Goal: Task Accomplishment & Management: Complete application form

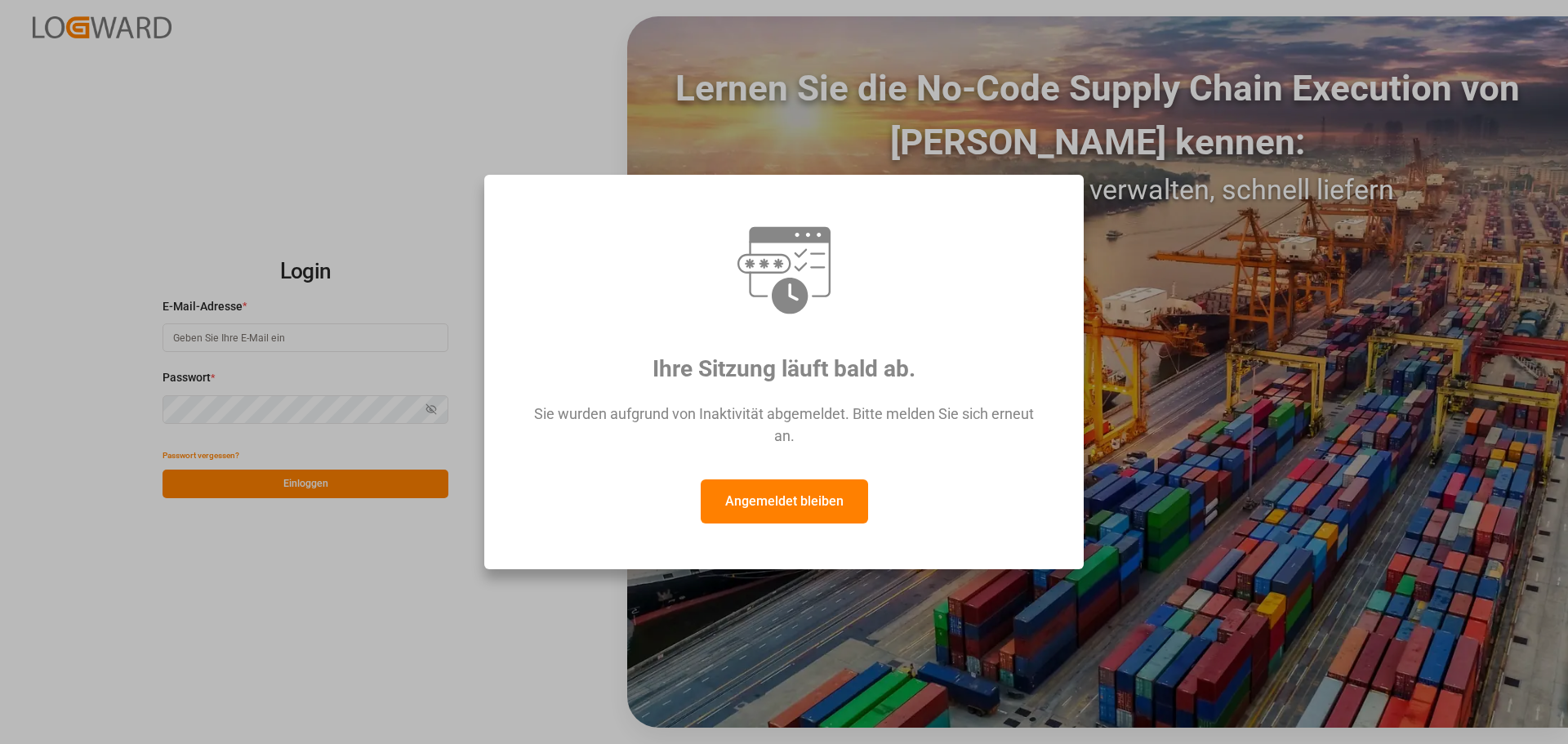
click at [819, 511] on button "Angemeldet bleiben" at bounding box center [784, 501] width 167 height 44
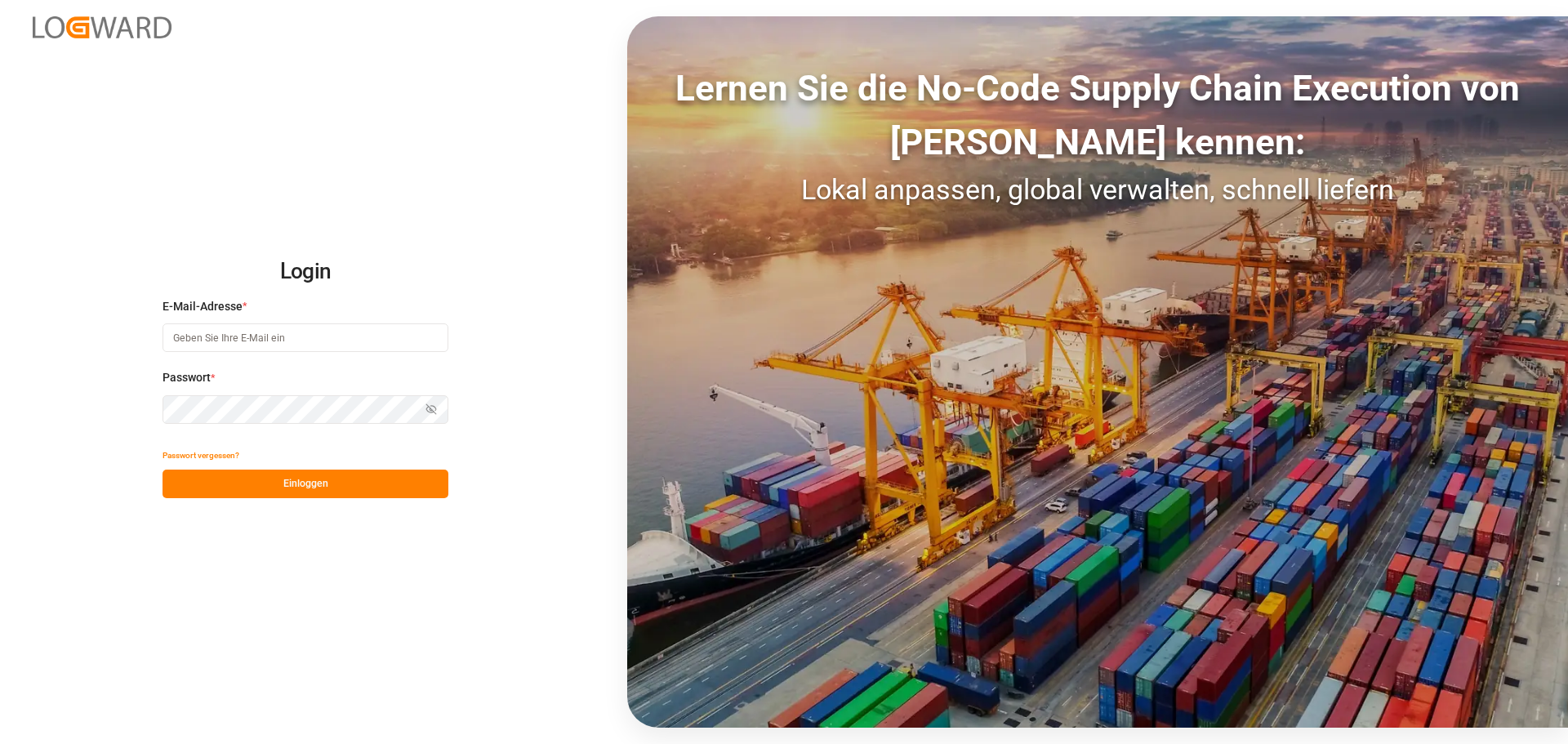
click at [207, 335] on input at bounding box center [305, 337] width 286 height 28
type input "[PERSON_NAME][EMAIL_ADDRESS][DOMAIN_NAME]"
click at [357, 478] on button "Einloggen" at bounding box center [305, 483] width 286 height 28
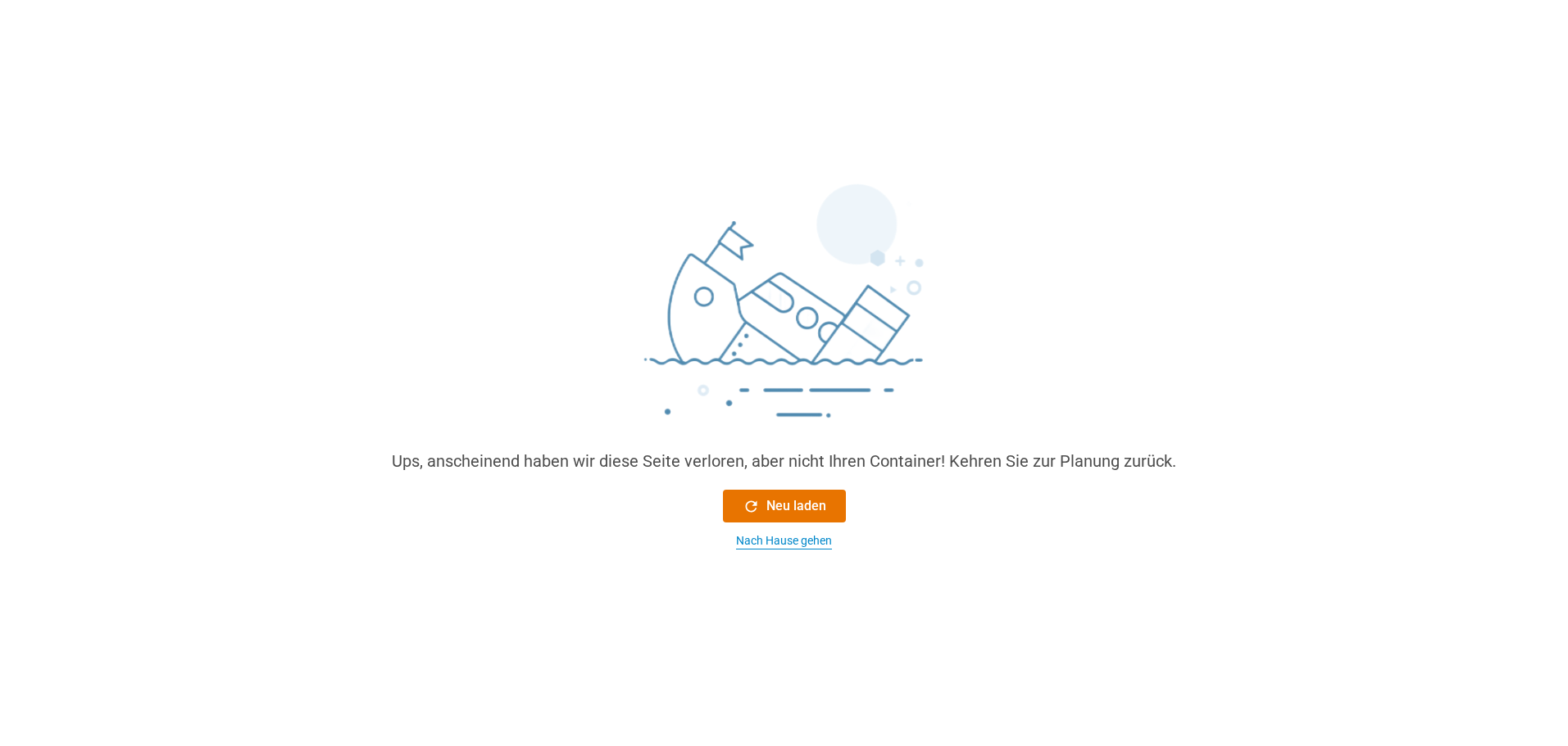
click at [784, 534] on font "Nach Hause gehen" at bounding box center [784, 540] width 96 height 13
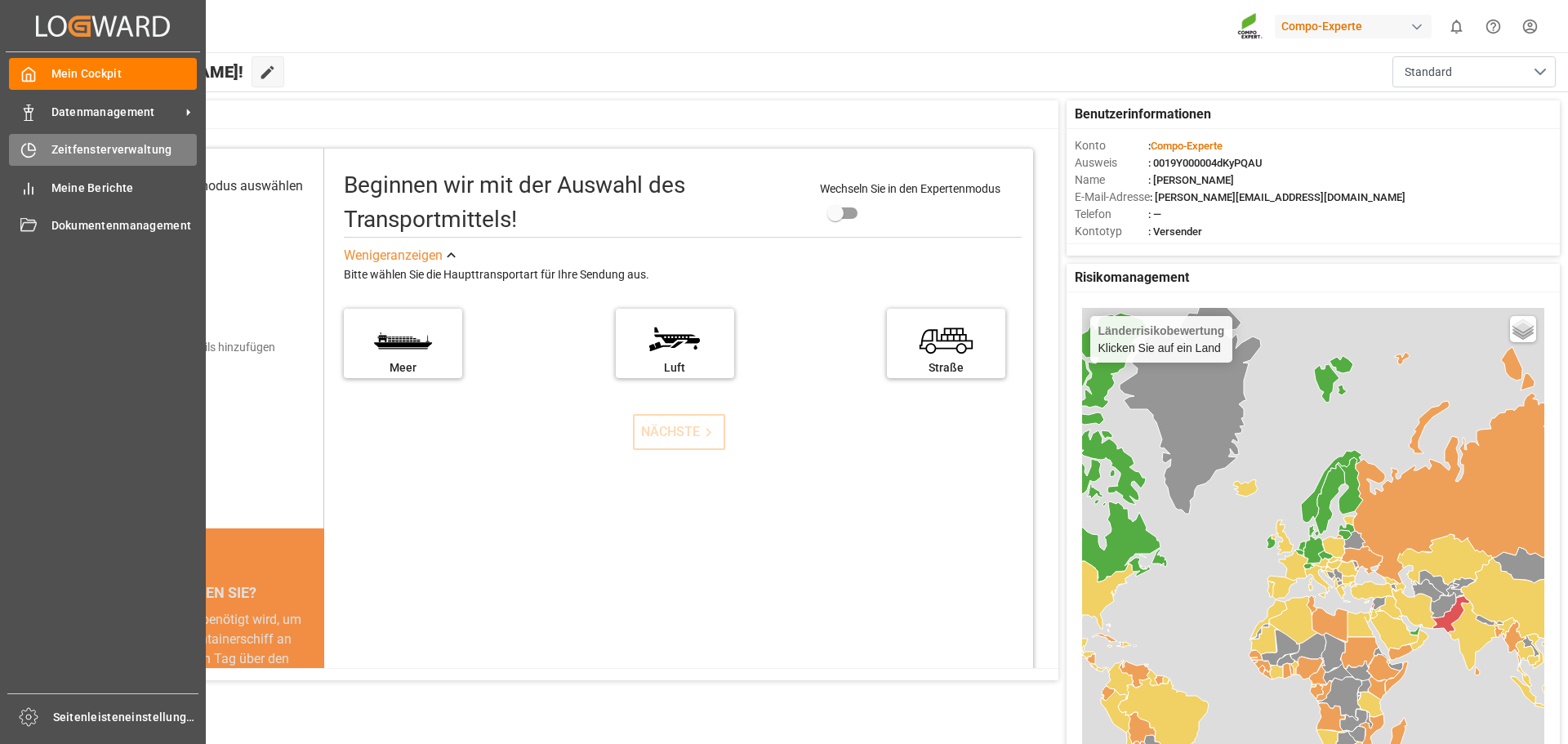
click at [64, 146] on font "Zeitfensterverwaltung" at bounding box center [112, 149] width 121 height 13
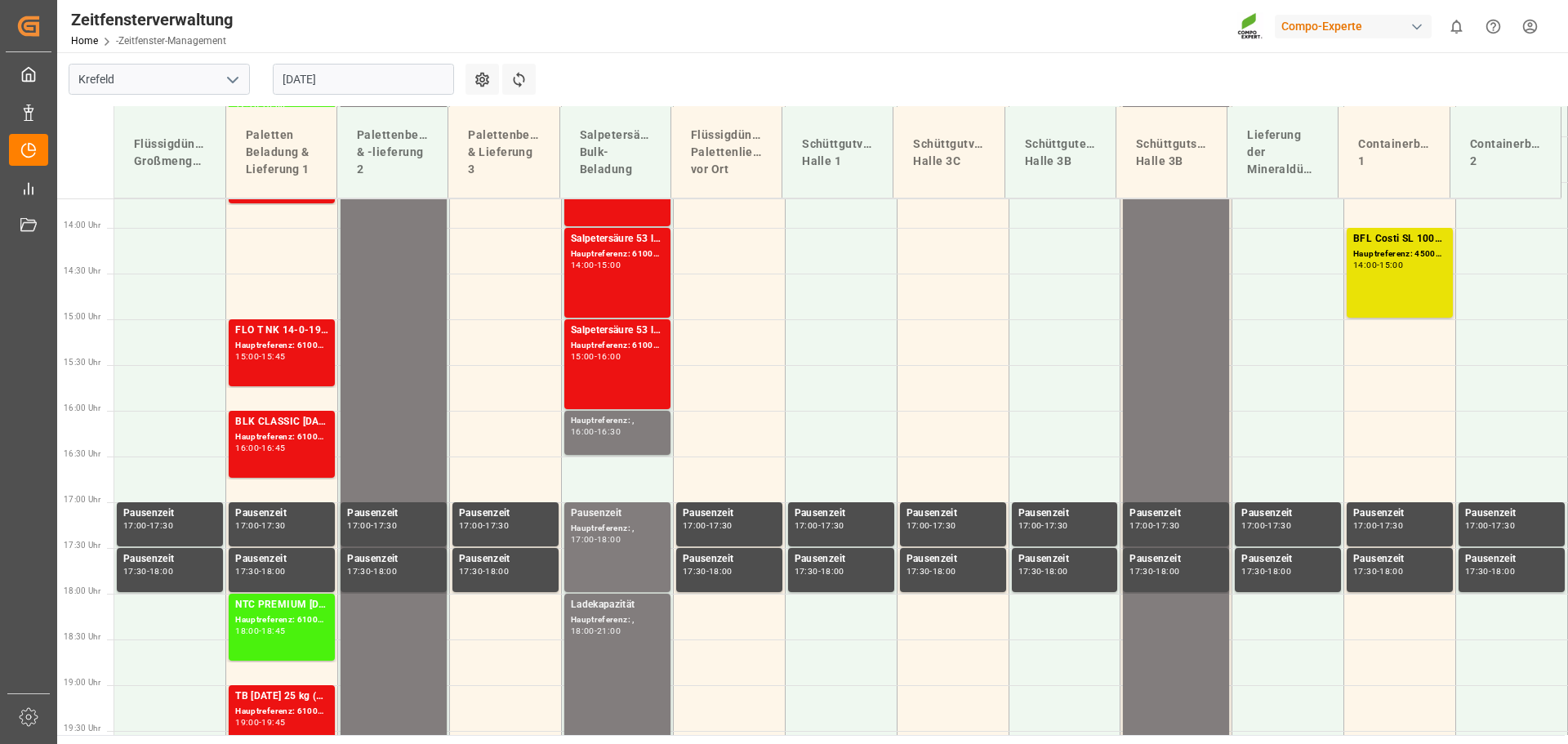
scroll to position [1323, 0]
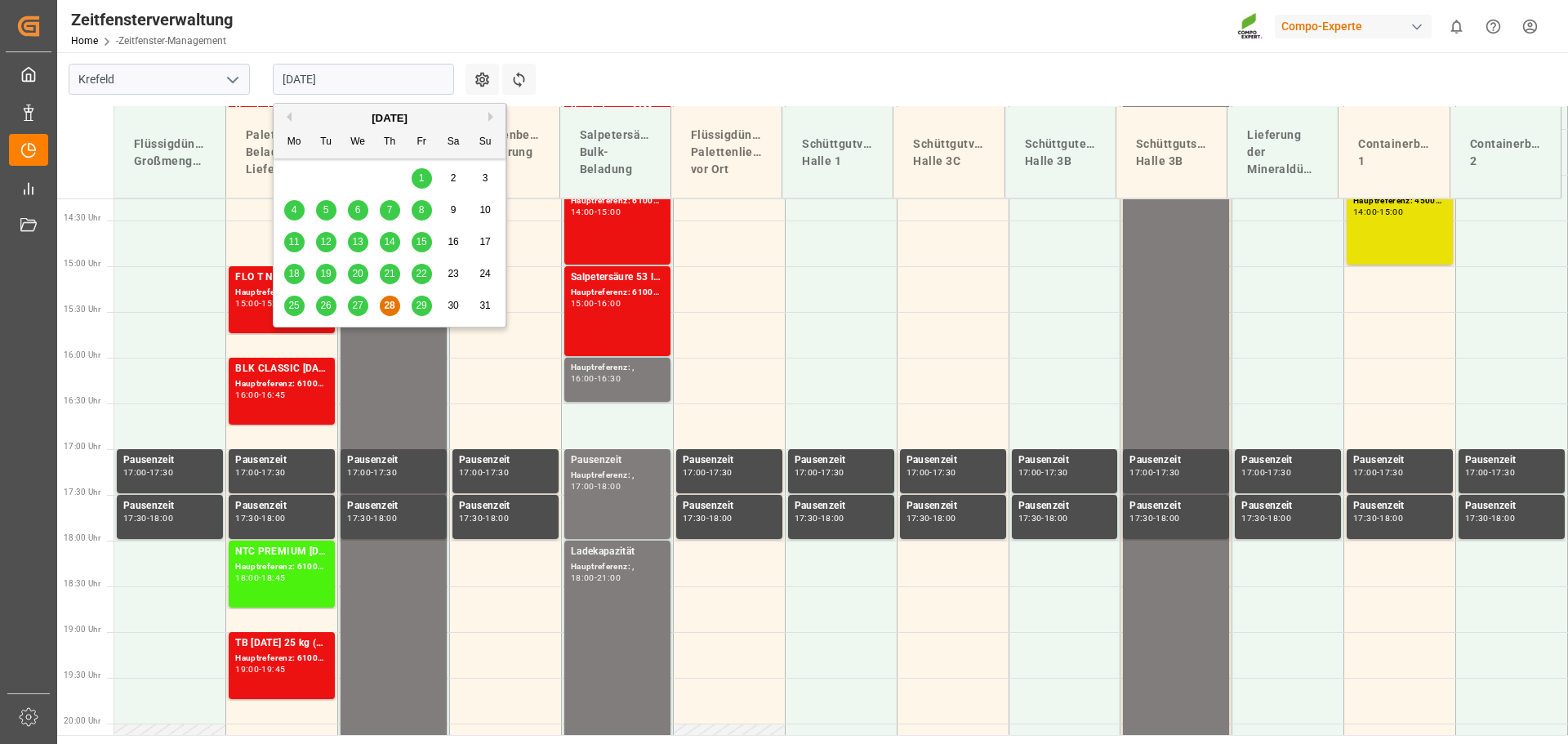
click at [397, 73] on input "[DATE]" at bounding box center [364, 80] width 182 height 31
click at [424, 308] on font "29" at bounding box center [421, 305] width 11 height 12
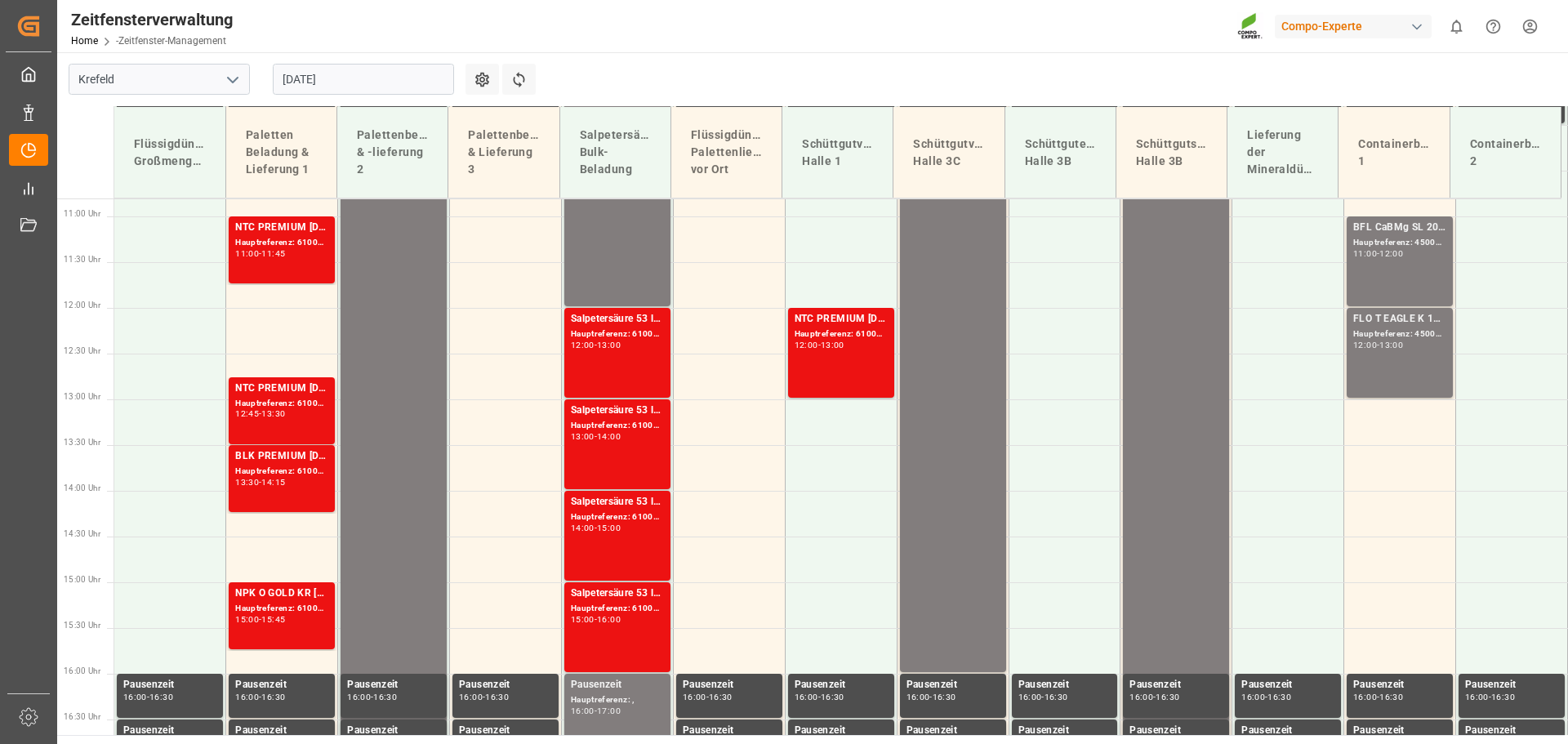
scroll to position [995, 0]
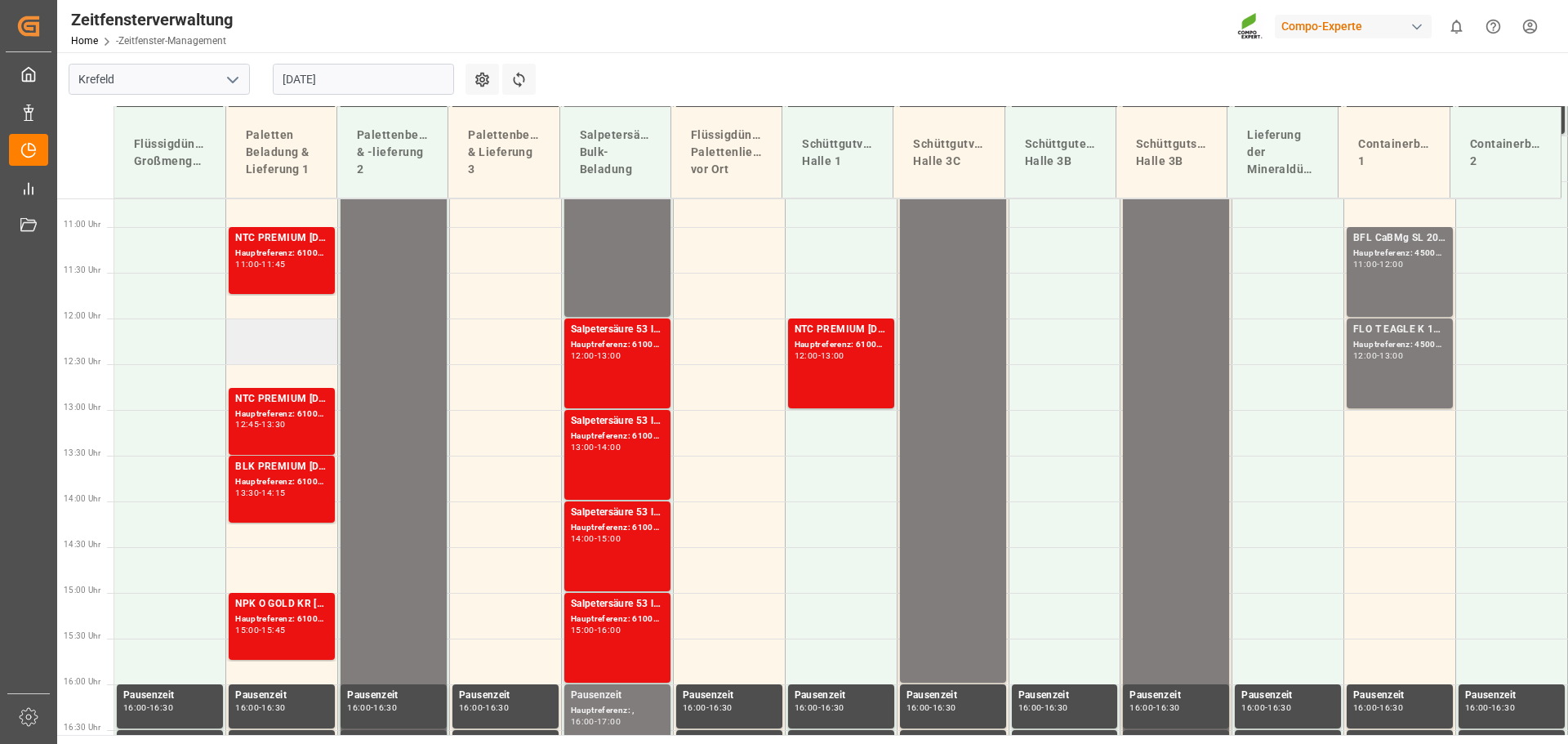
click at [273, 331] on td at bounding box center [282, 341] width 112 height 46
click at [272, 331] on td at bounding box center [282, 341] width 112 height 46
click at [270, 342] on td at bounding box center [282, 341] width 112 height 46
click at [267, 351] on td at bounding box center [282, 341] width 112 height 46
click at [267, 350] on td at bounding box center [282, 341] width 112 height 46
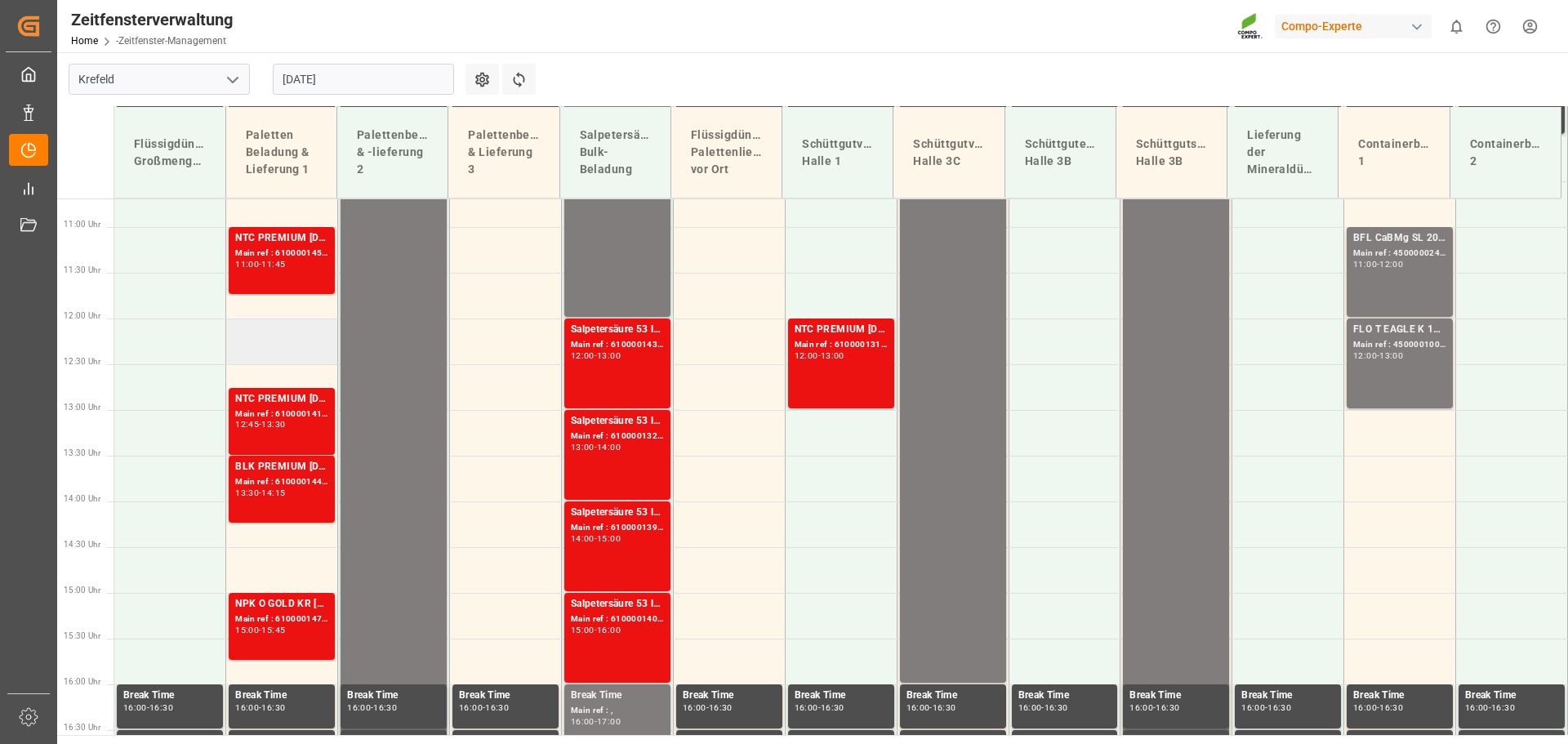
click at [267, 350] on td at bounding box center [282, 341] width 112 height 46
click at [265, 578] on td at bounding box center [282, 570] width 112 height 46
click at [295, 345] on td at bounding box center [282, 341] width 112 height 46
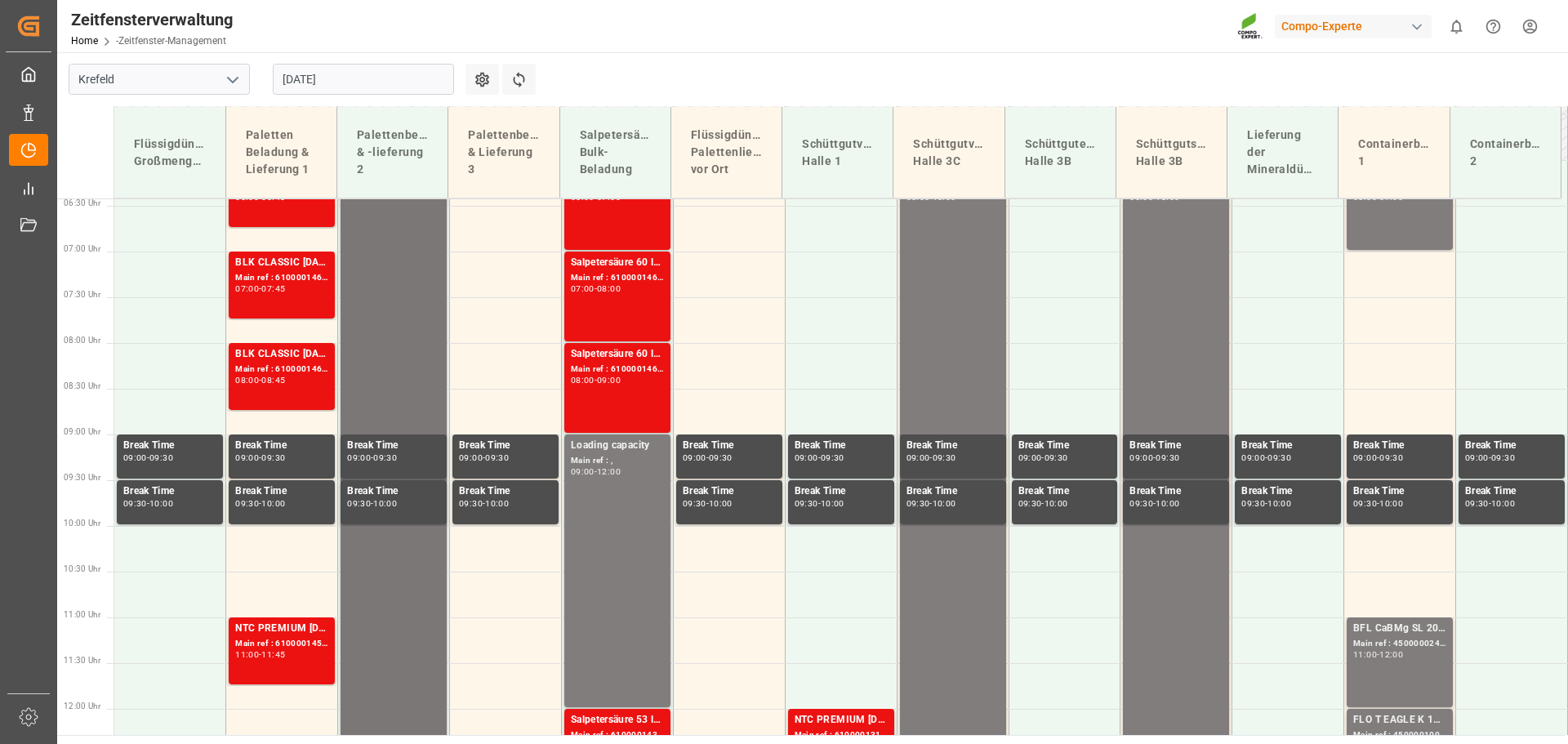
scroll to position [586, 0]
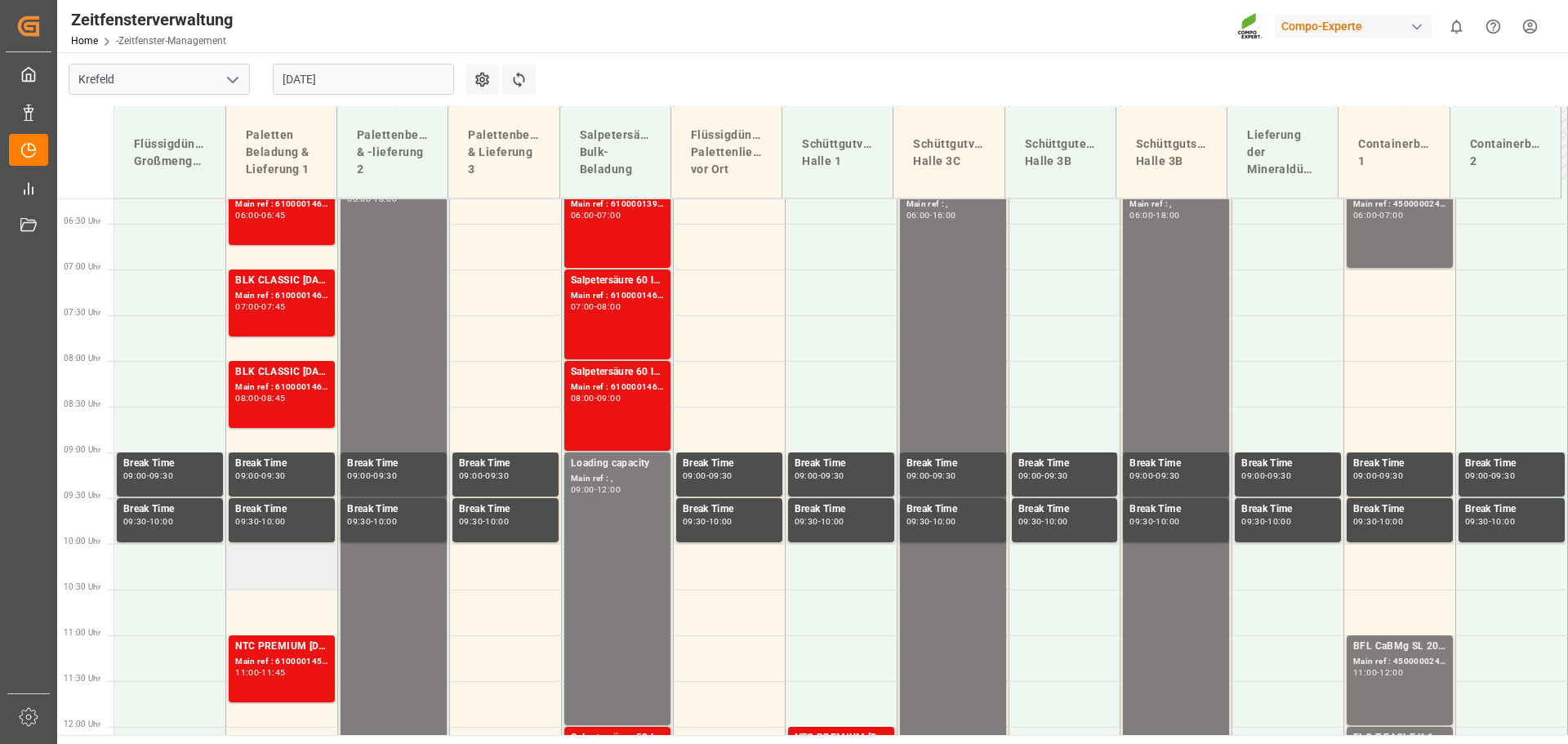
click at [261, 575] on td at bounding box center [282, 567] width 112 height 46
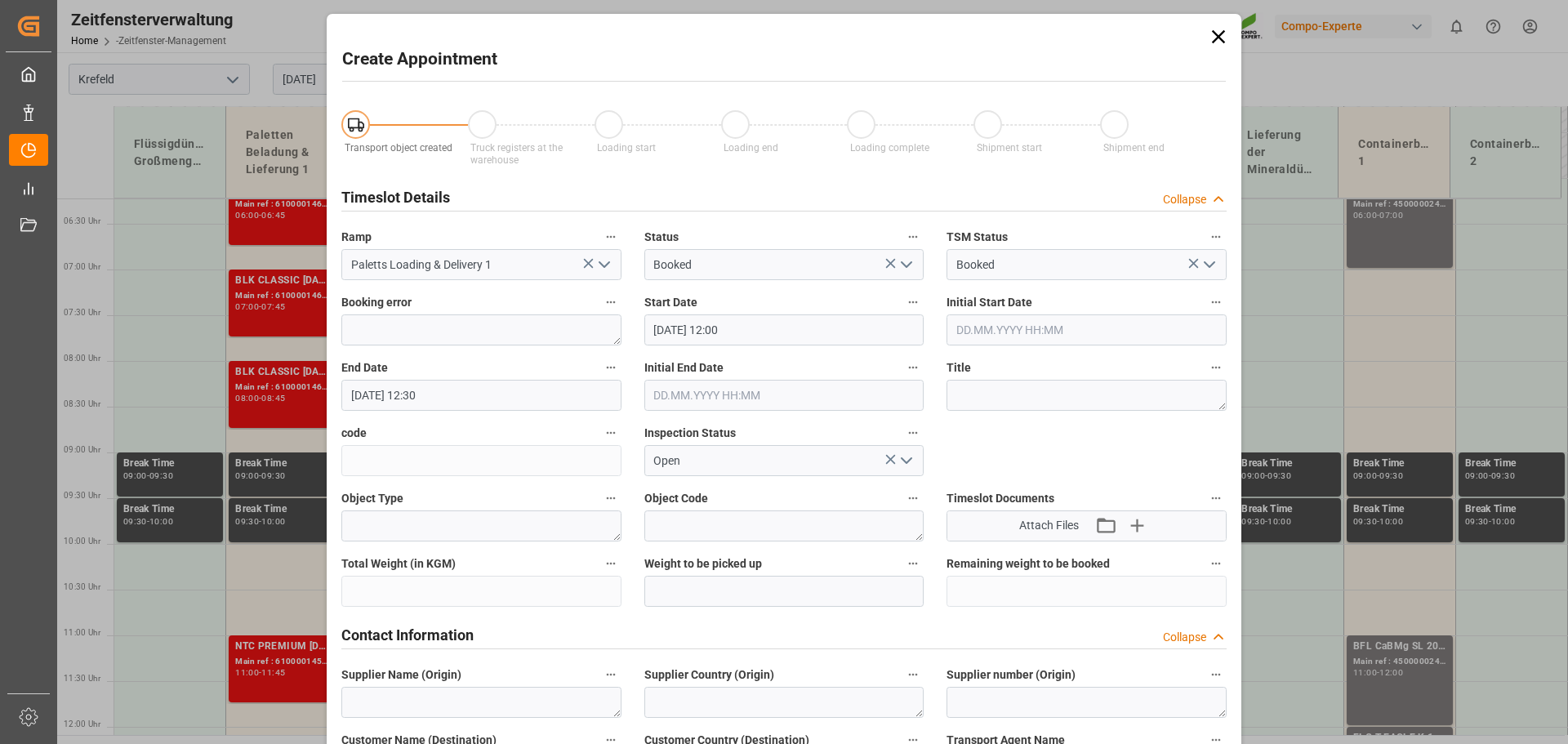
type input "[DATE] 12:00"
type input "[DATE] 12:30"
type input "[DATE] 12:00"
type input "[DATE] 12:30"
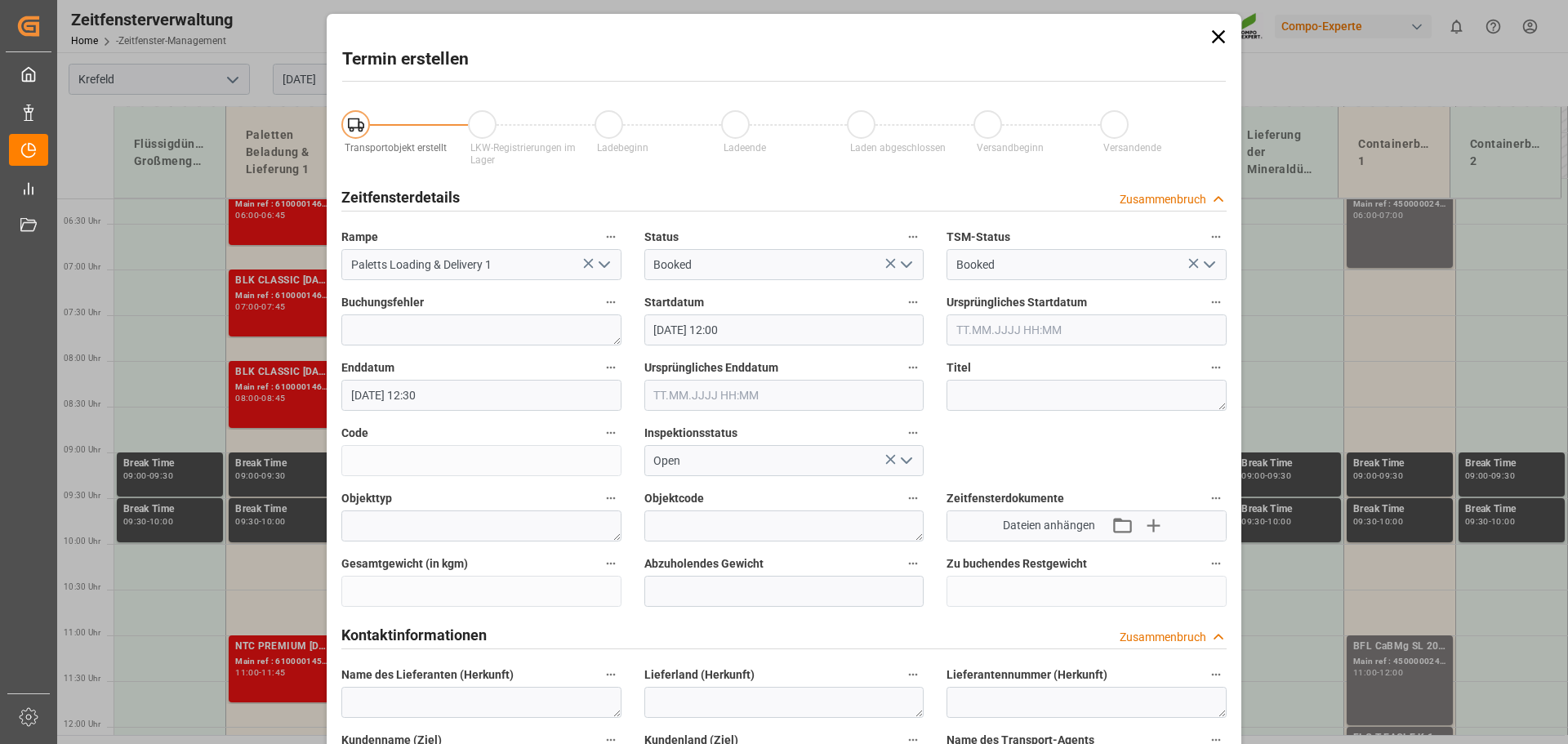
type input "[DATE] 10:00"
type input "[DATE] 10:30"
click at [1219, 38] on icon at bounding box center [1219, 37] width 23 height 23
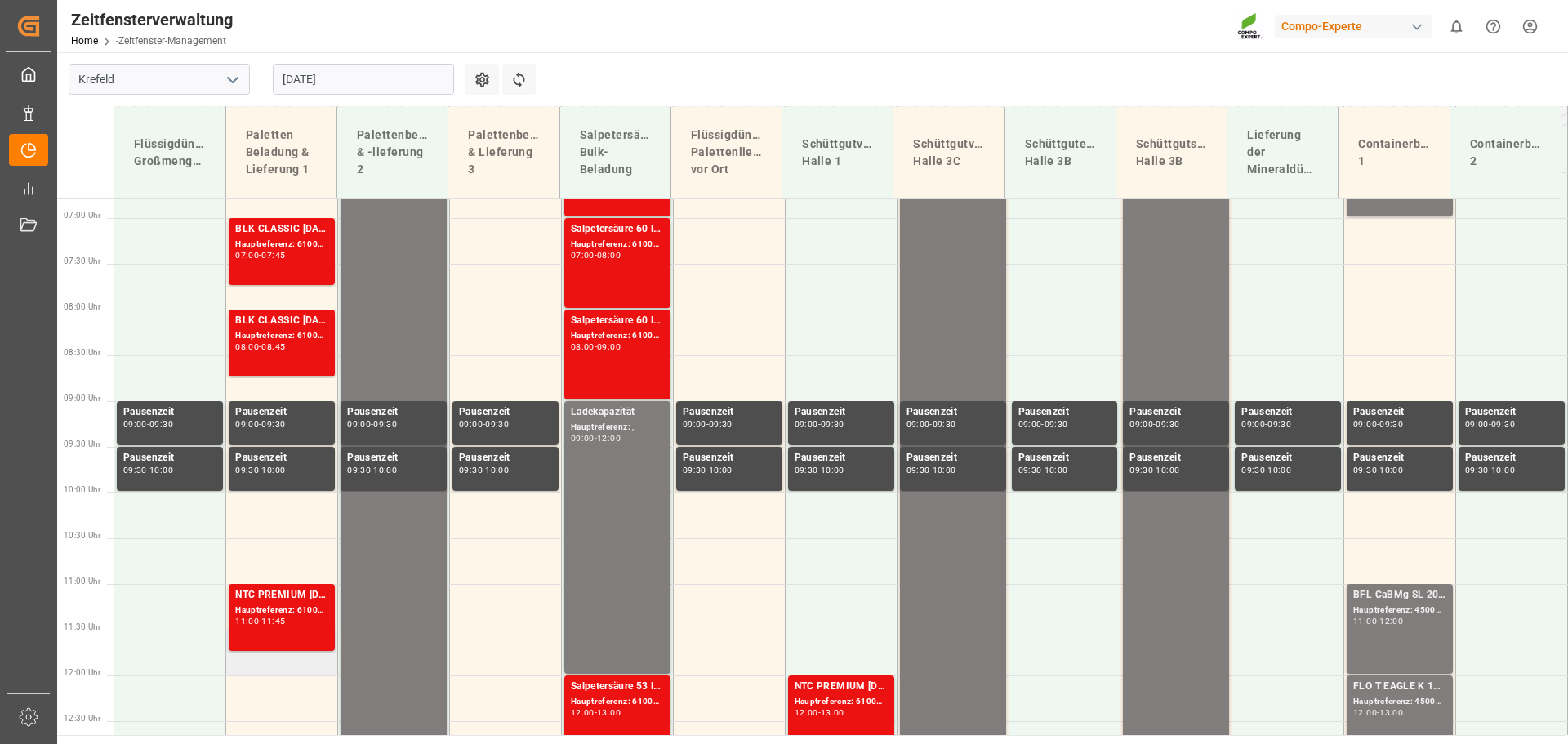
scroll to position [832, 0]
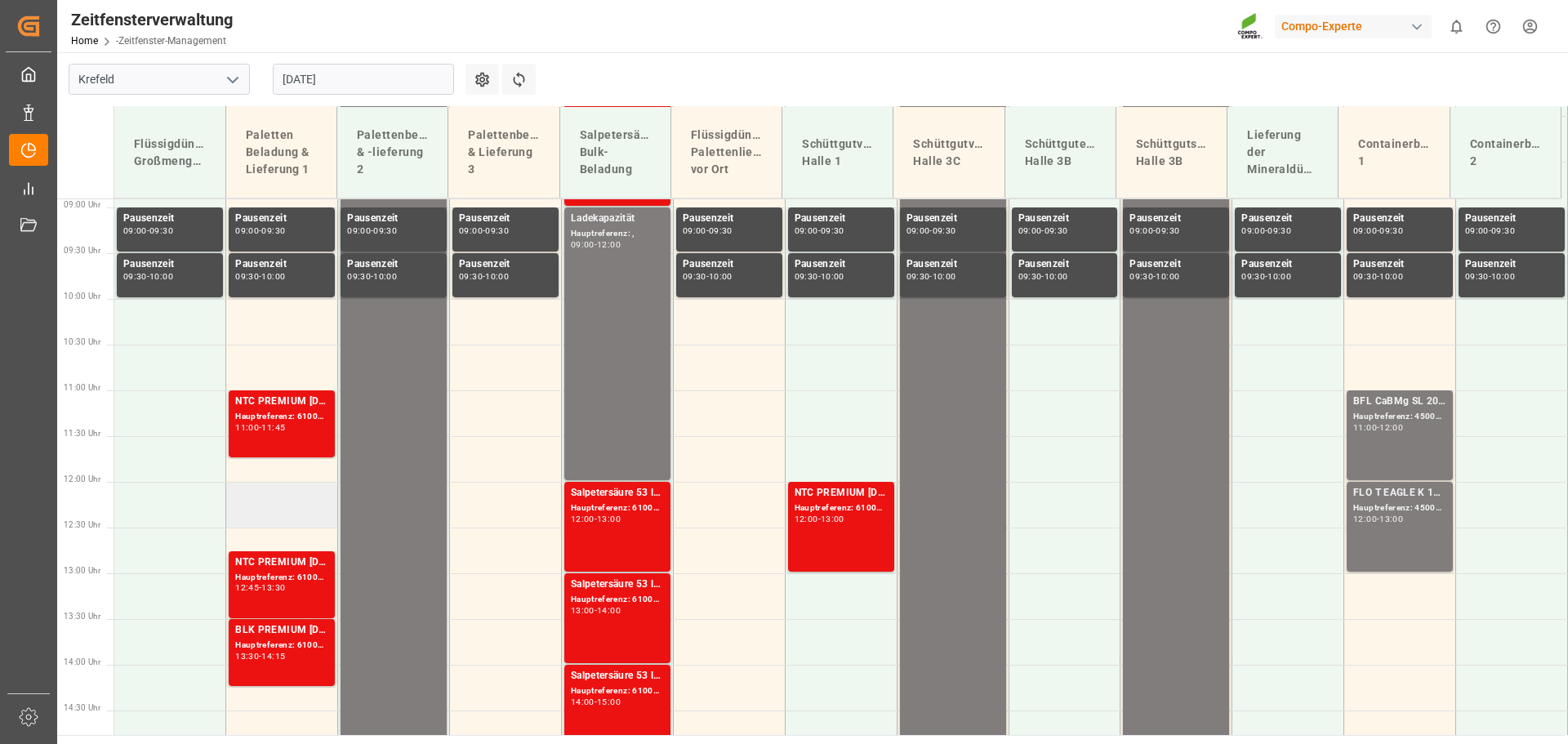
click at [261, 518] on td at bounding box center [282, 505] width 112 height 46
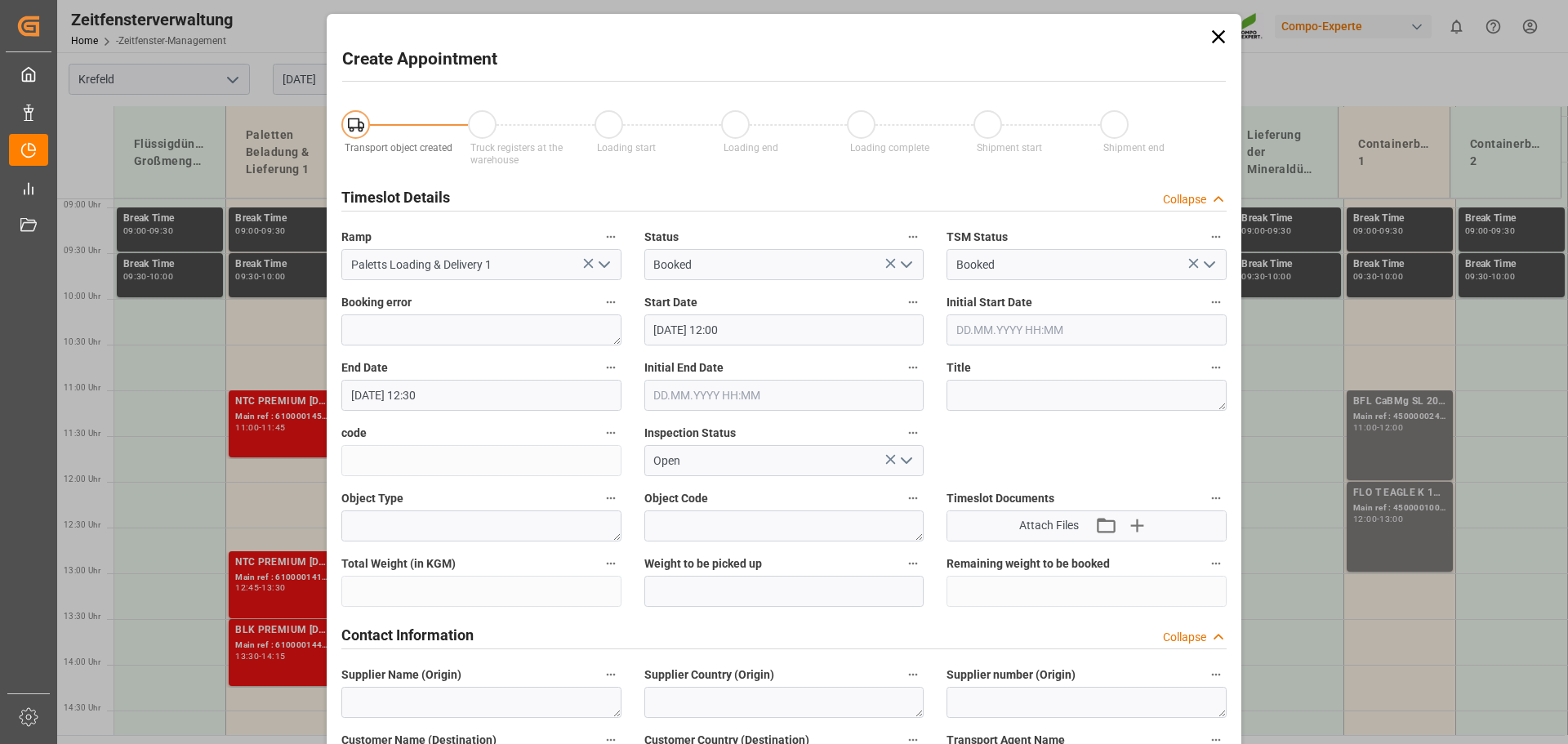
type input "[DATE] 12:00"
type input "[DATE] 12:30"
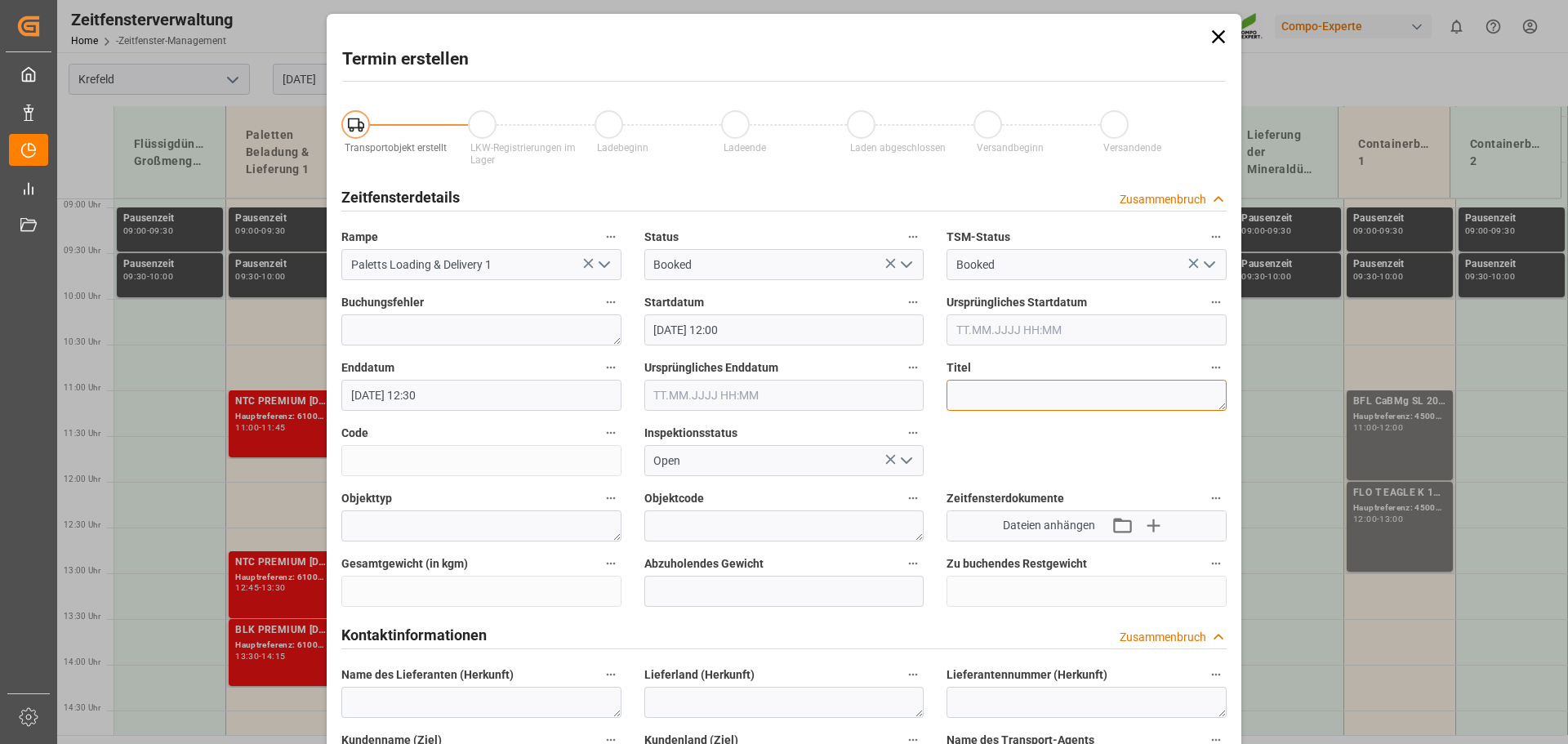
click at [974, 390] on textarea at bounding box center [1087, 396] width 280 height 31
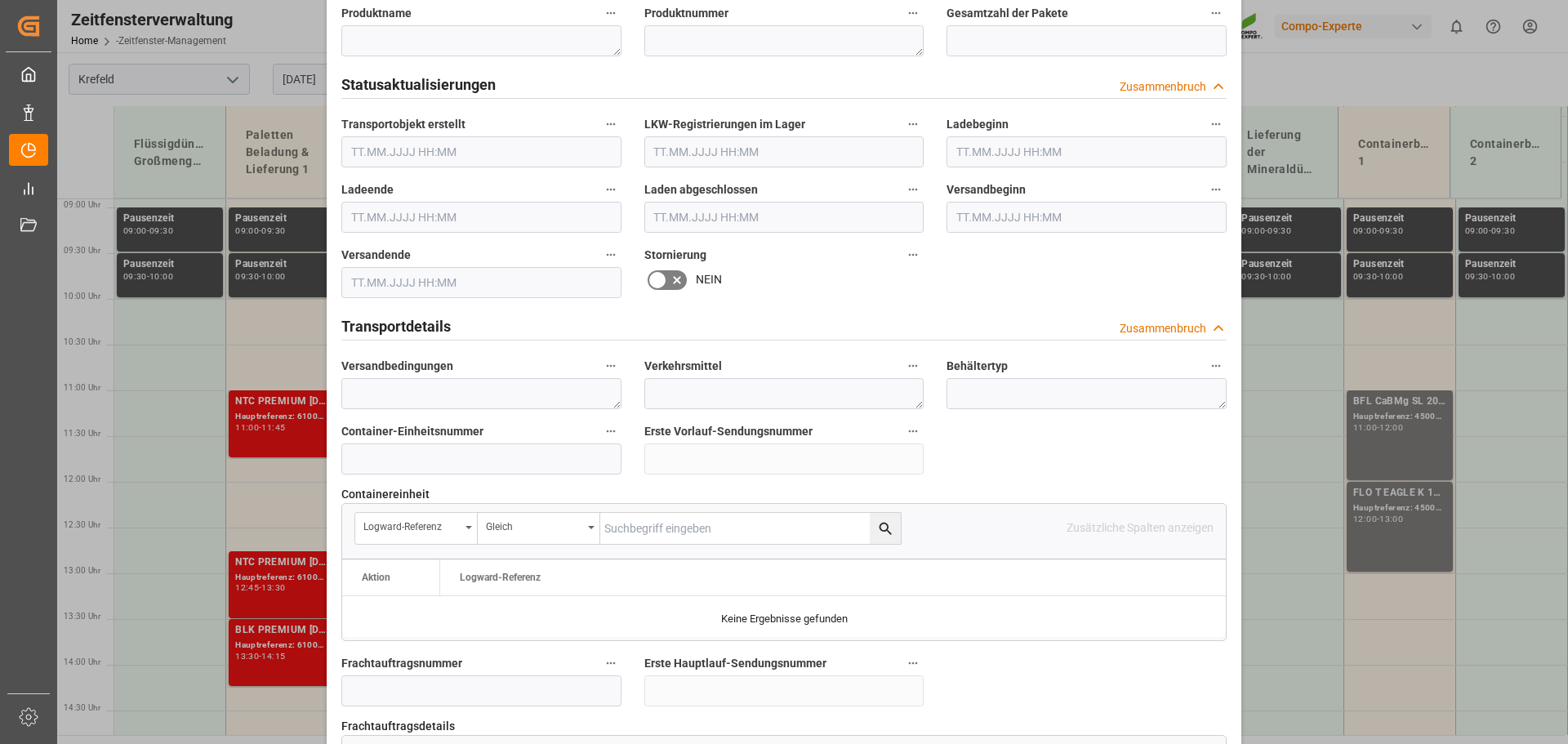
scroll to position [1523, 0]
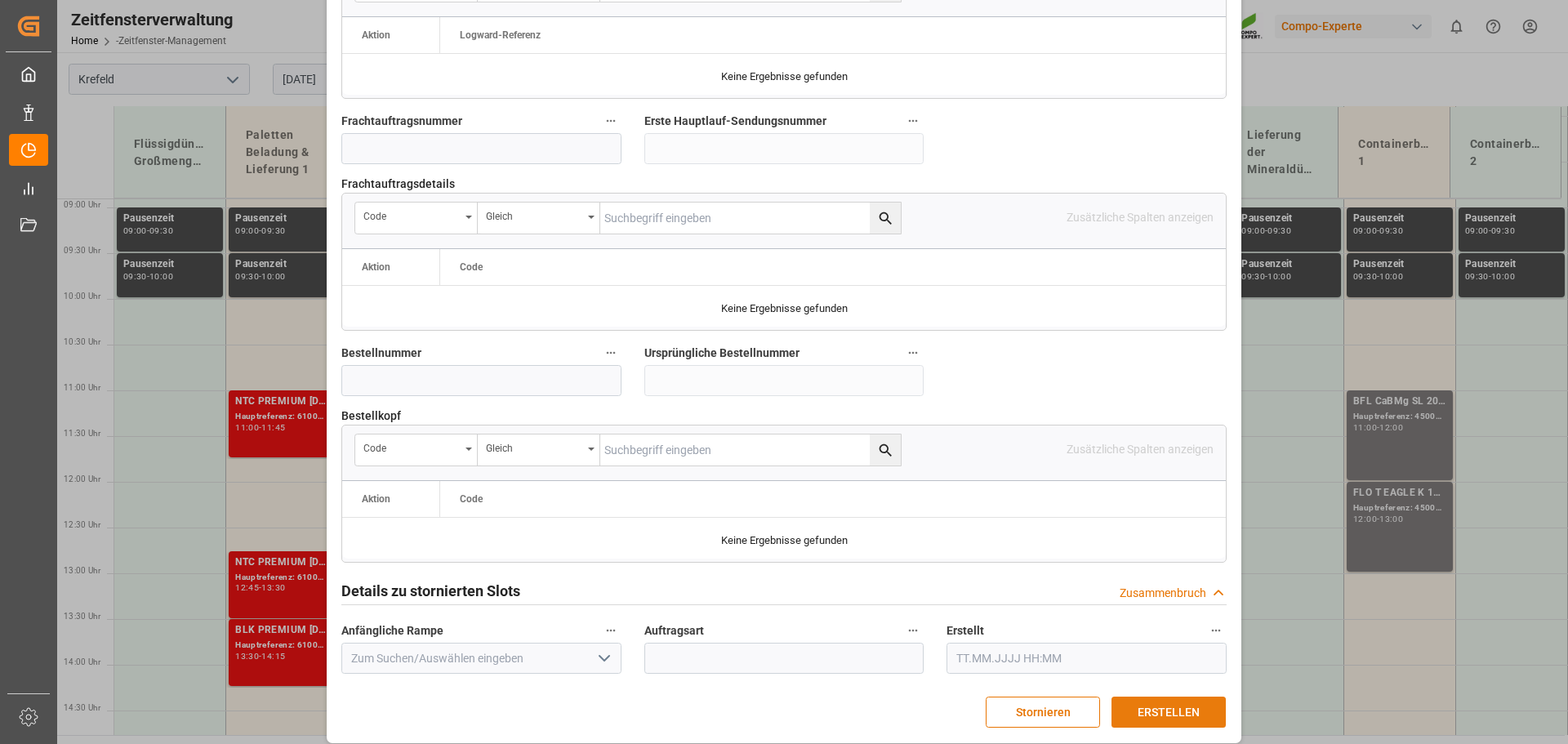
type textarea "6100001277 [GEOGRAPHIC_DATA]"
click at [1135, 700] on button "ERSTELLEN" at bounding box center [1169, 713] width 115 height 31
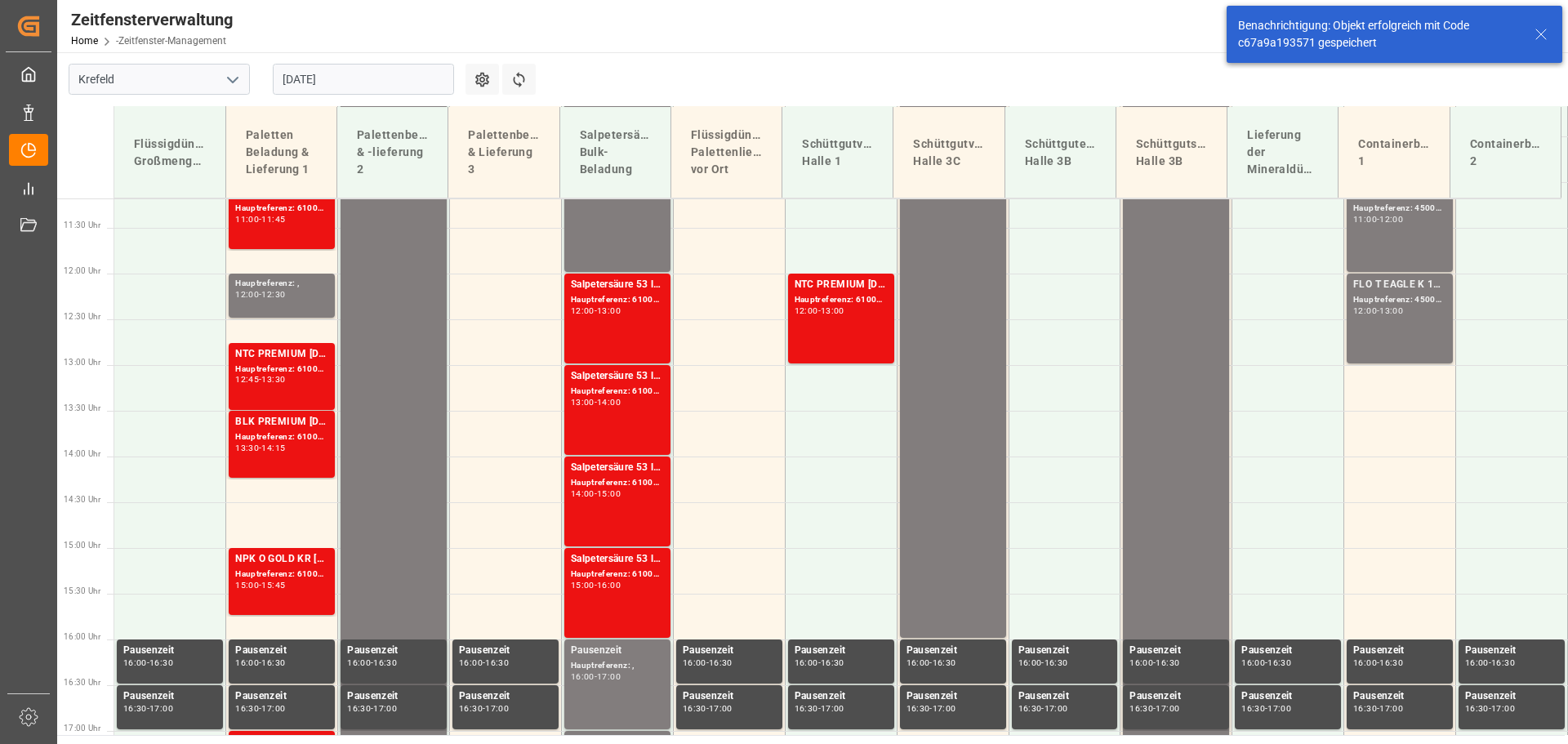
scroll to position [1047, 0]
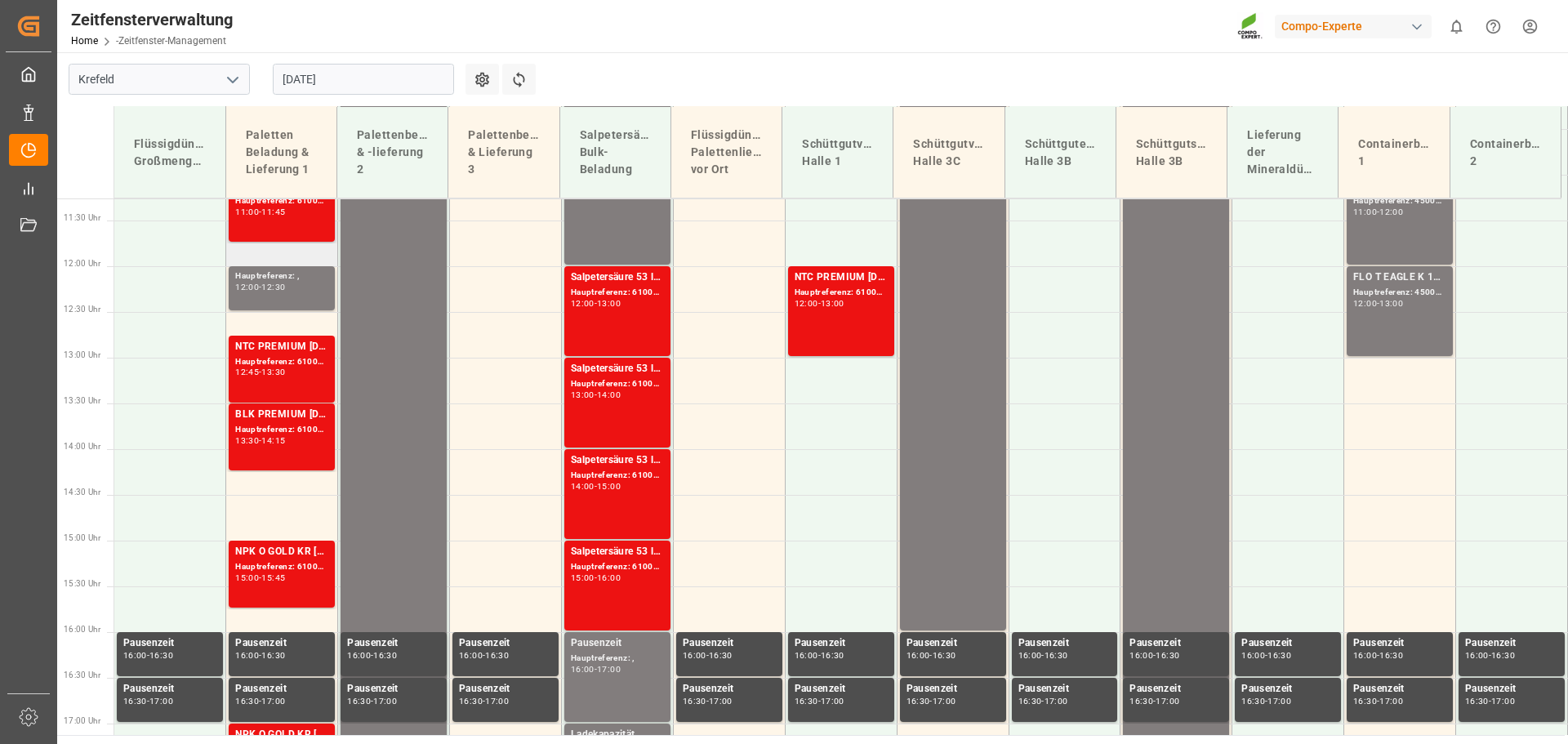
click at [283, 264] on td at bounding box center [282, 243] width 112 height 46
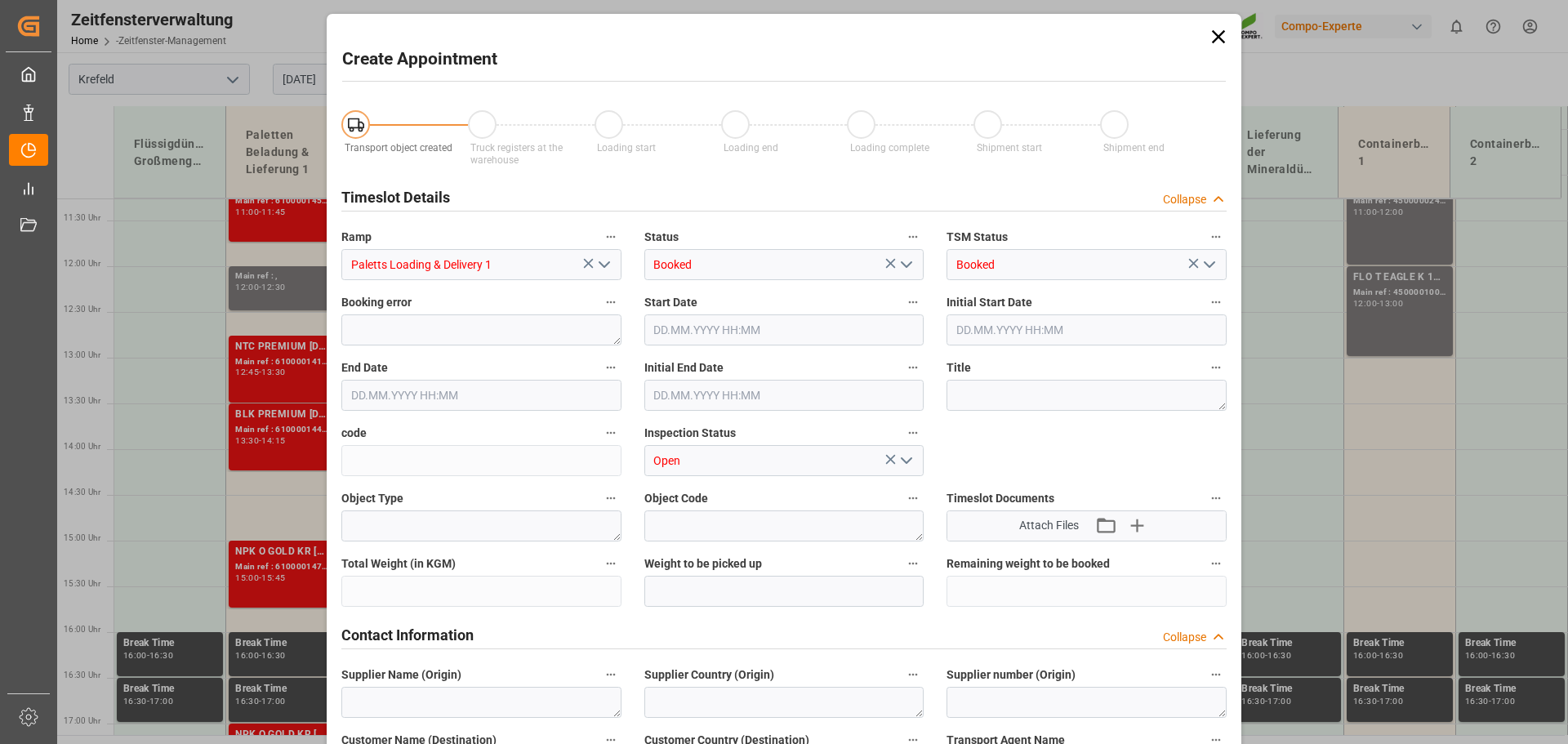
type input "[DATE] 11:30"
type input "[DATE] 12:00"
click at [273, 277] on div "Create Appointment Transport object created Truck registers at the warehouse Lo…" at bounding box center [784, 372] width 1568 height 744
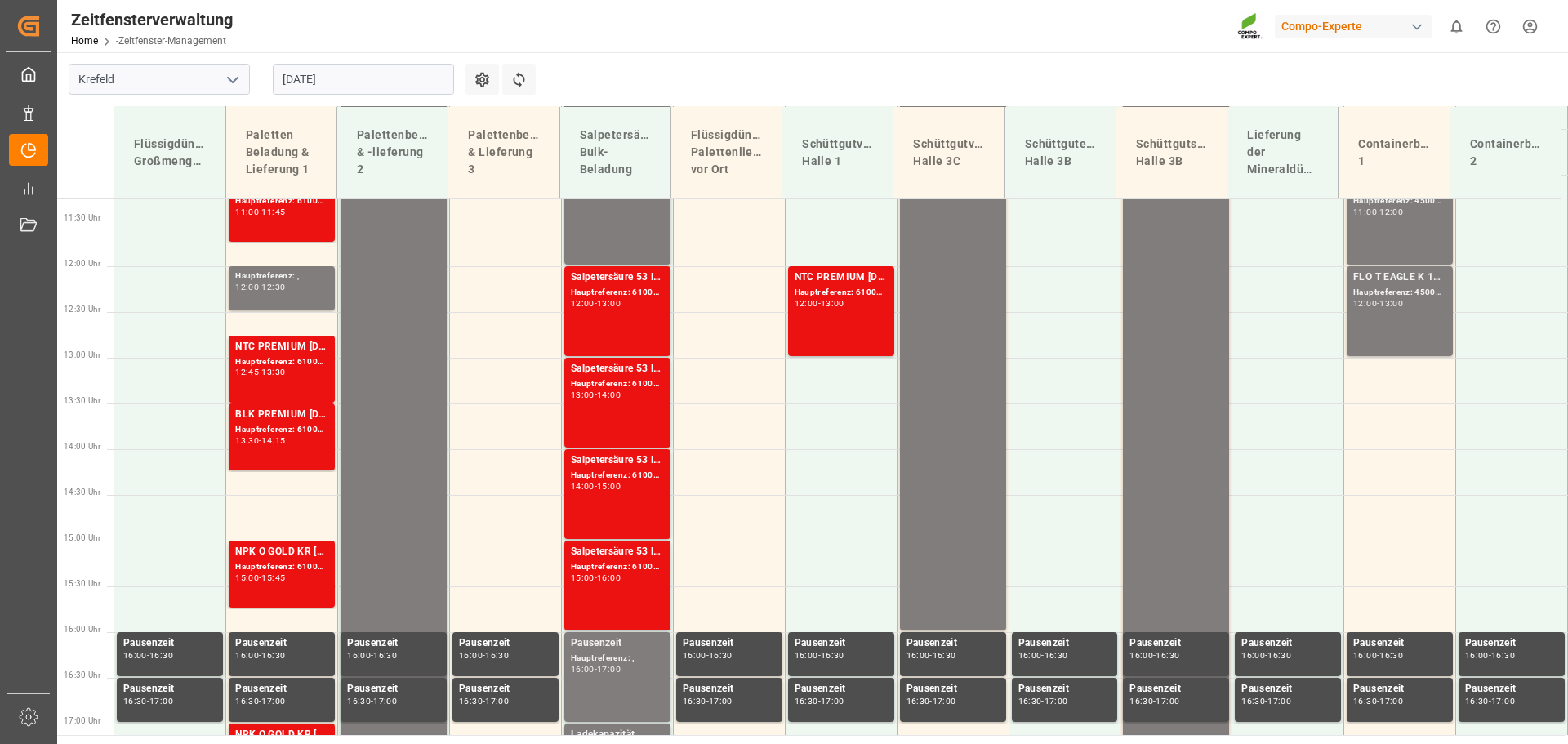
click at [273, 277] on font "Hauptreferenz: ," at bounding box center [267, 275] width 64 height 9
